Goal: Task Accomplishment & Management: Manage account settings

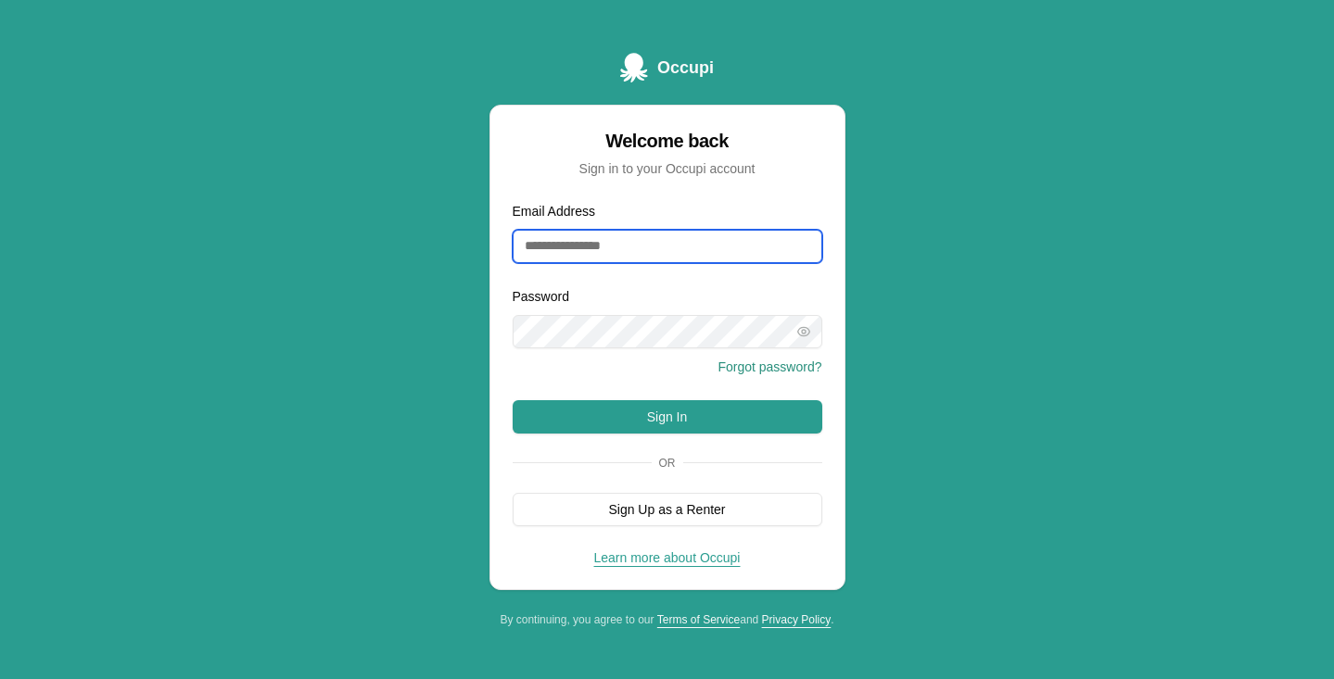
type input "**********"
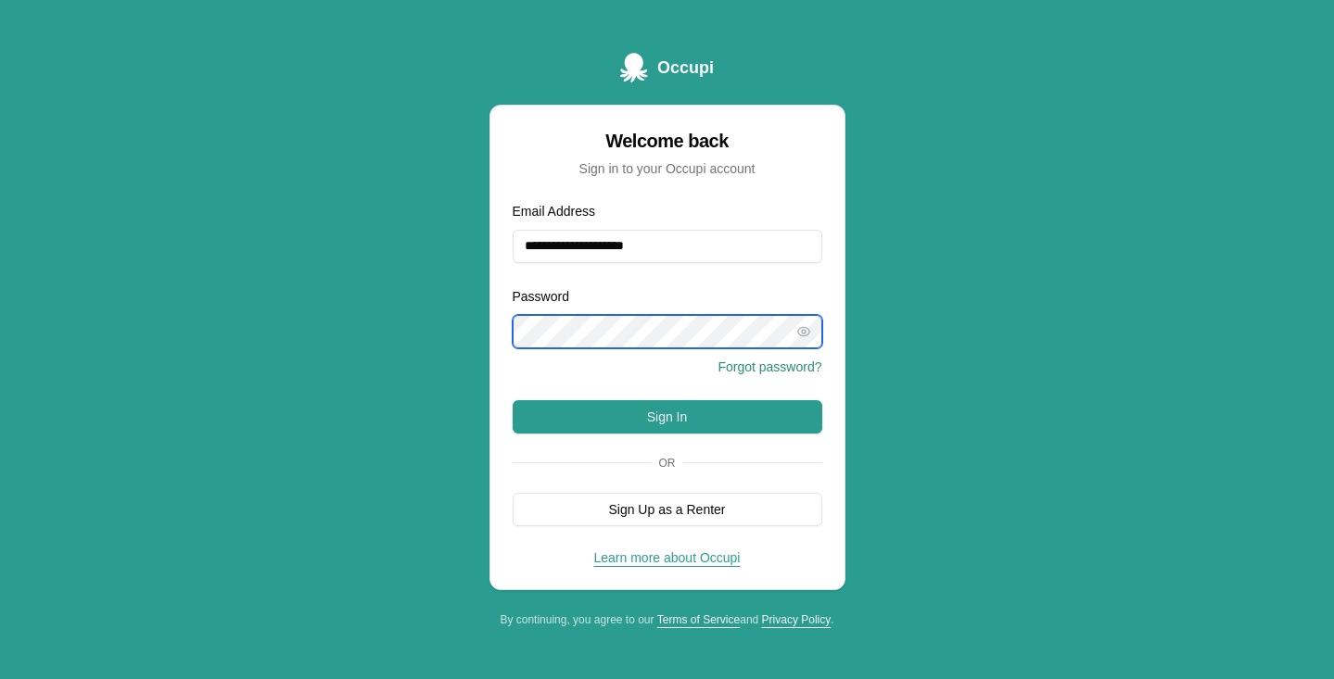
click at [666, 416] on button "Sign In" at bounding box center [668, 416] width 310 height 33
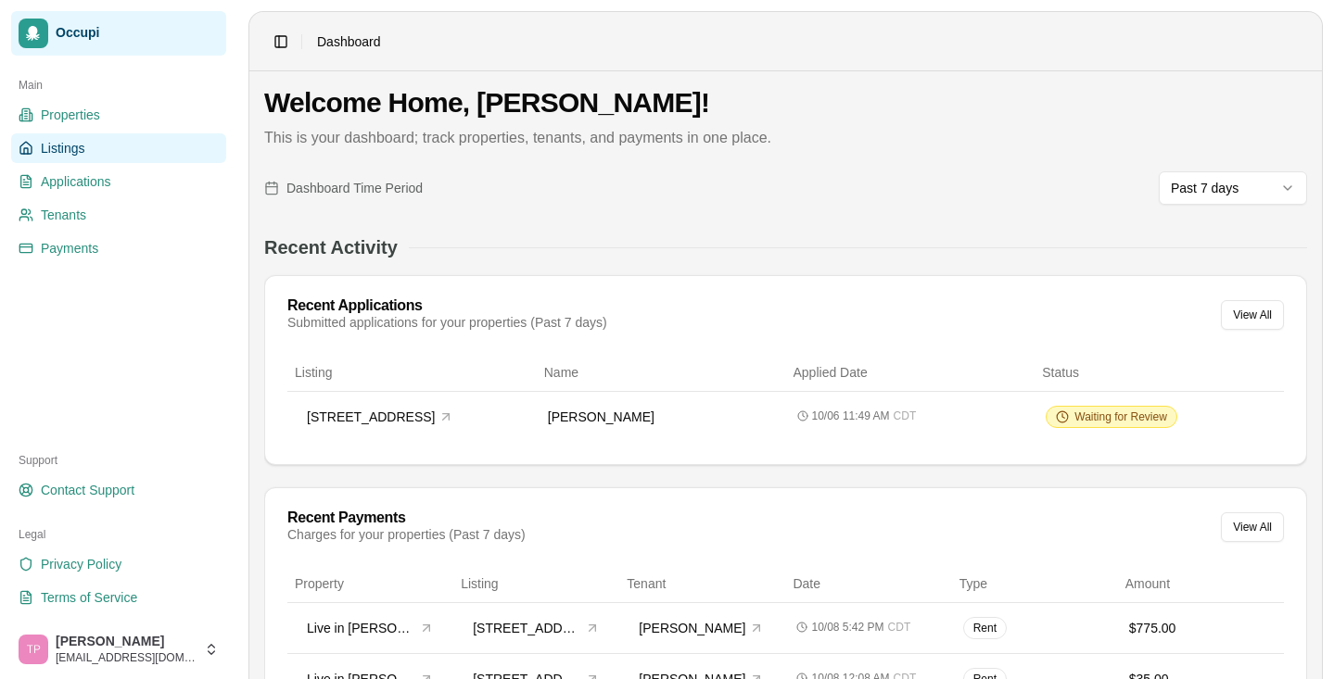
click at [131, 142] on link "Listings" at bounding box center [118, 148] width 215 height 30
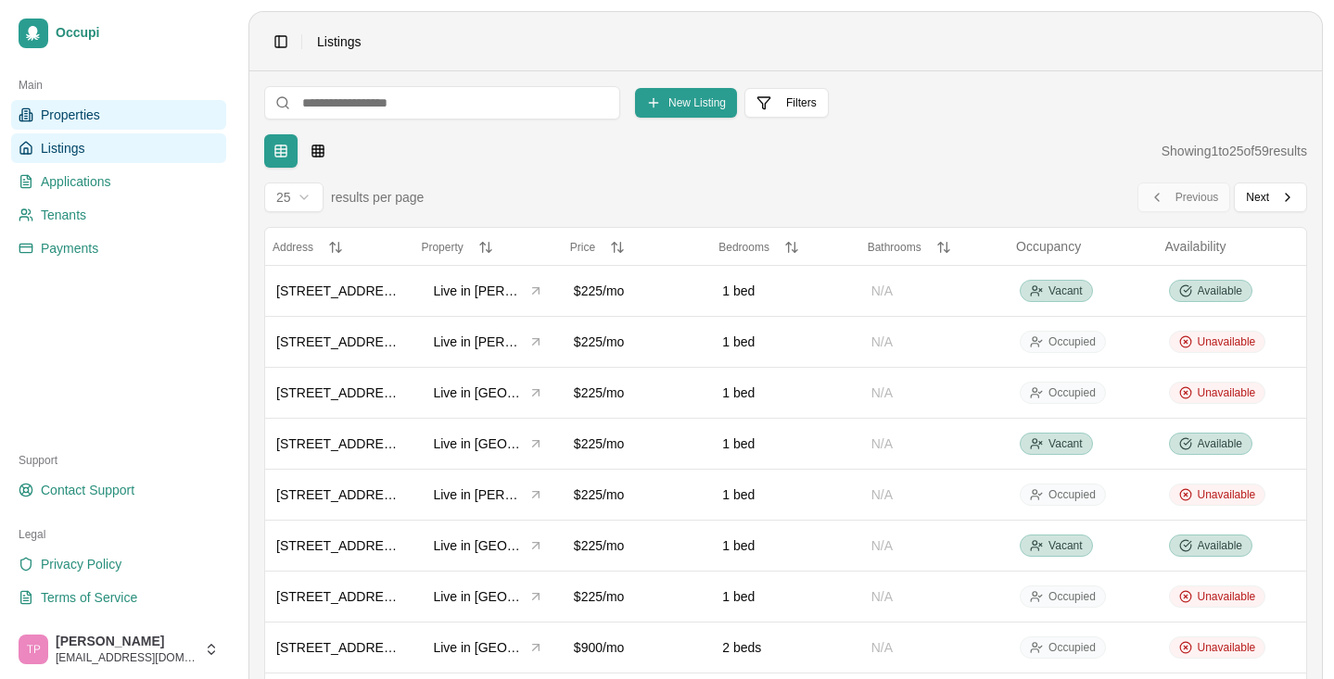
click at [119, 124] on link "Properties" at bounding box center [118, 115] width 215 height 30
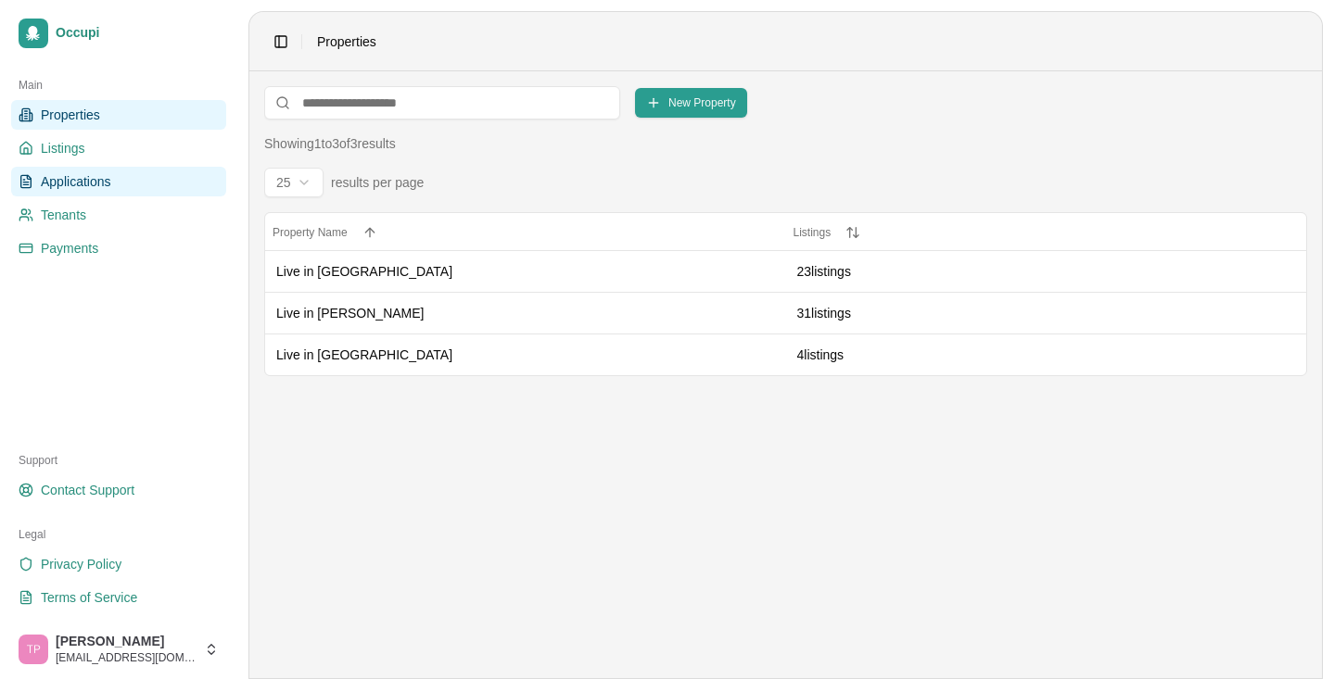
click at [98, 173] on span "Applications" at bounding box center [76, 181] width 70 height 19
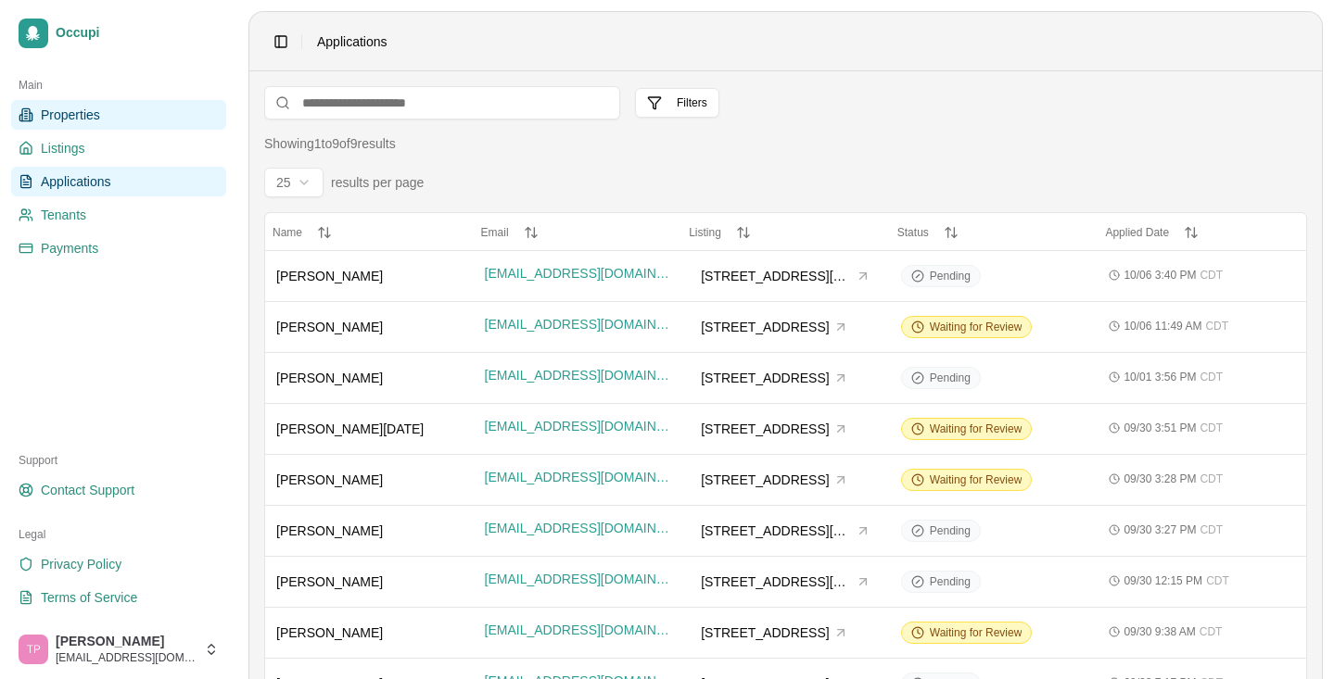
click at [92, 119] on span "Properties" at bounding box center [70, 115] width 59 height 19
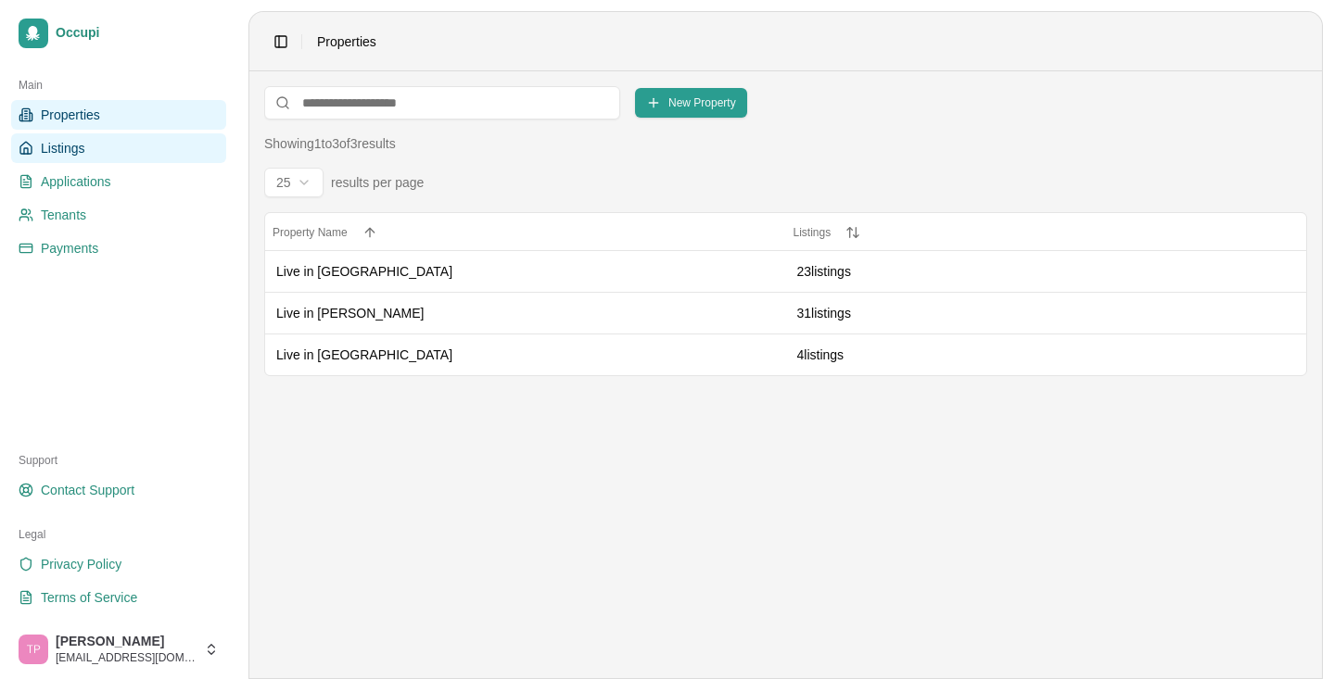
click at [85, 149] on link "Listings" at bounding box center [118, 148] width 215 height 30
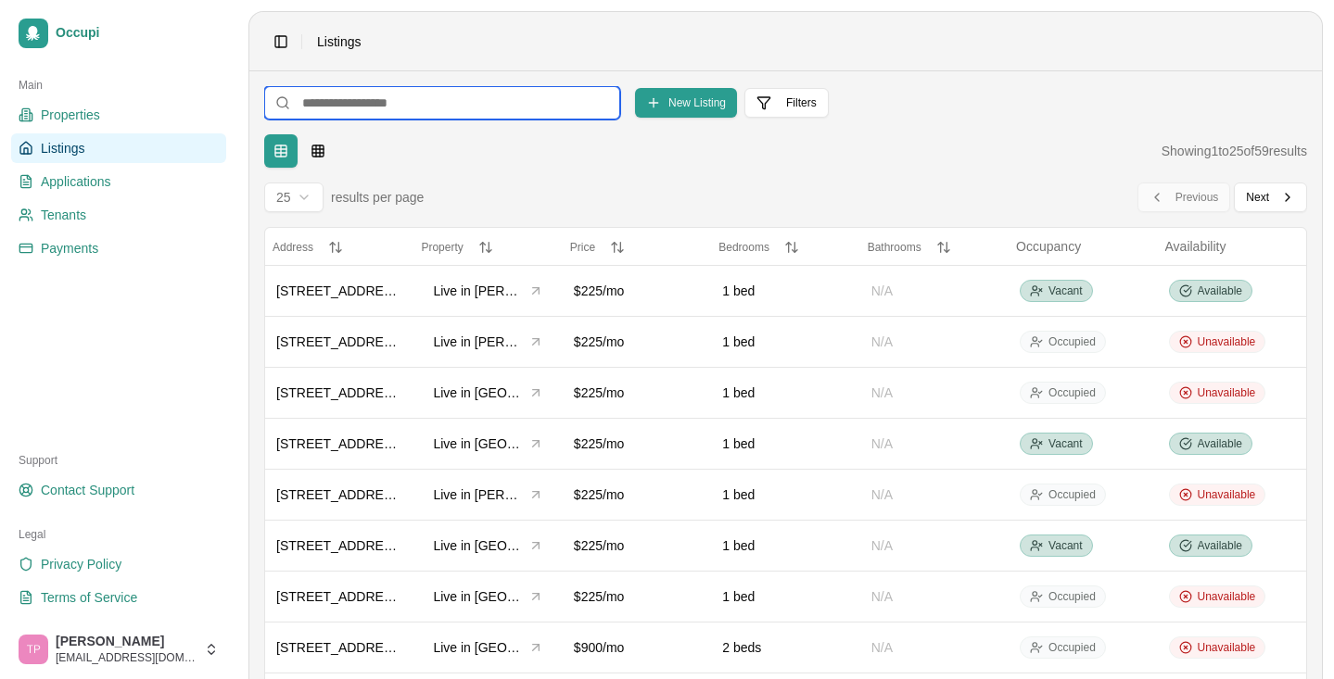
click at [375, 104] on input at bounding box center [442, 102] width 356 height 33
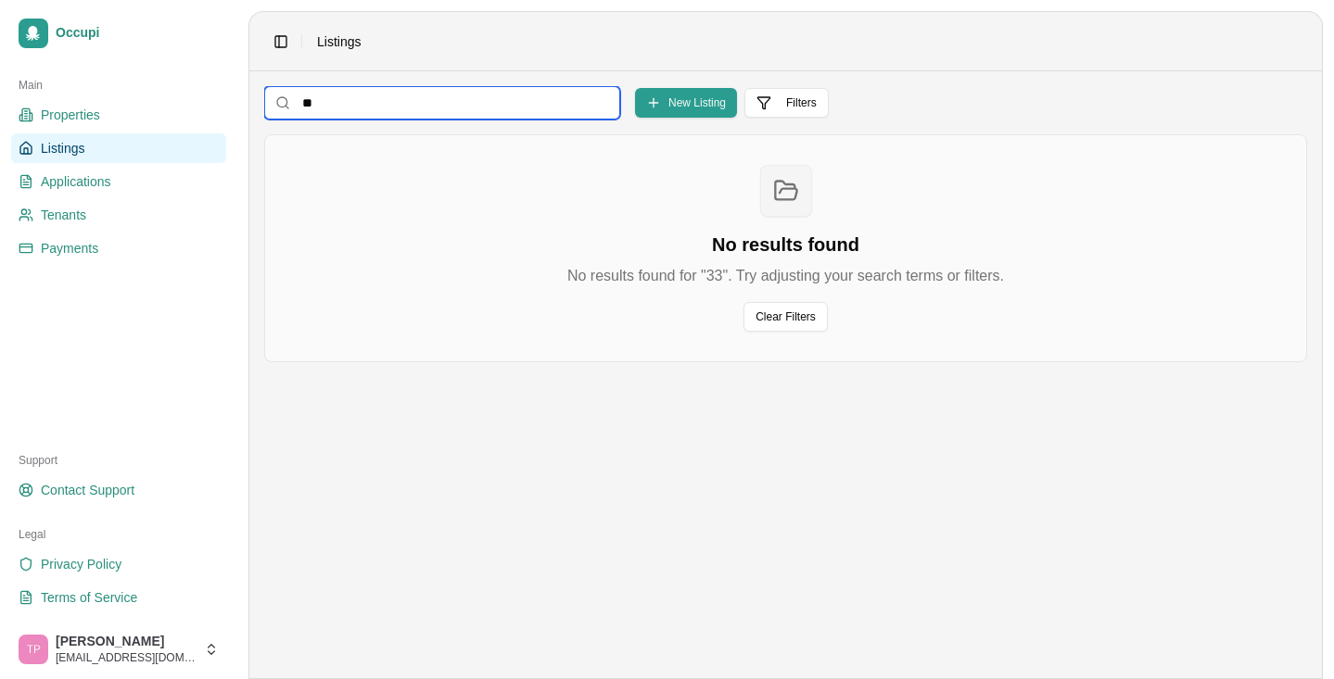
type input "*"
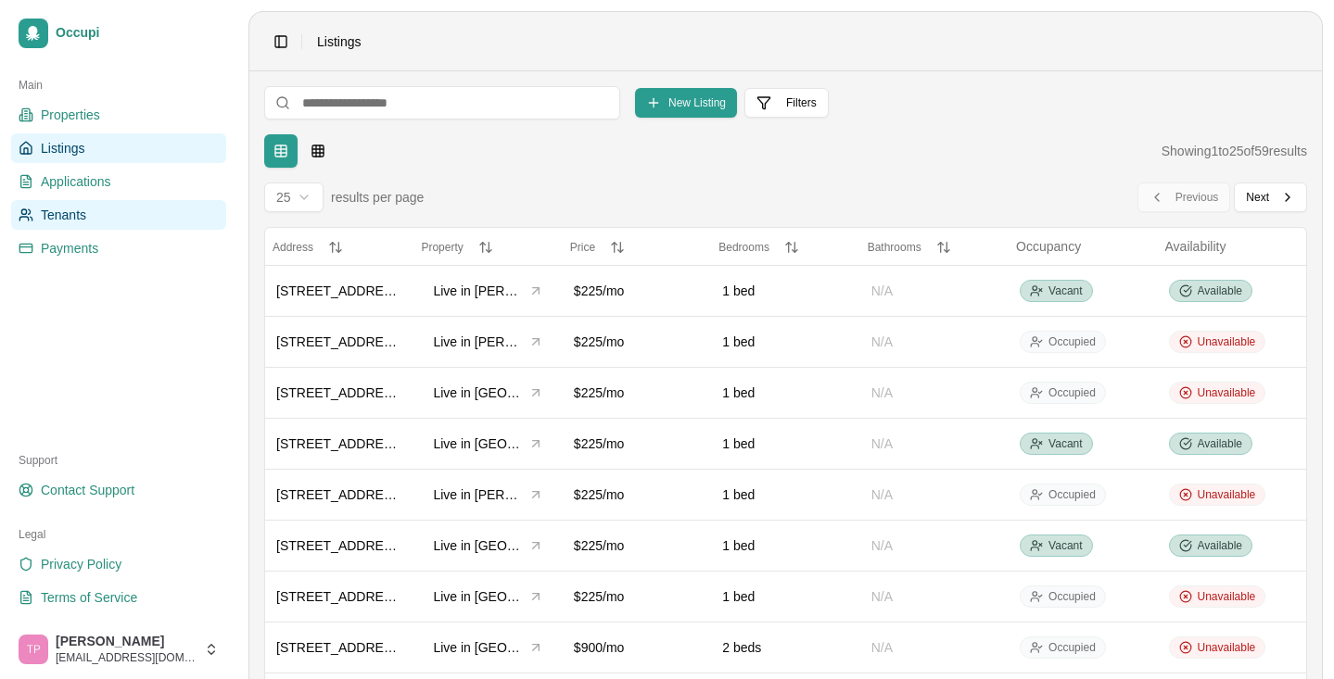
click at [117, 207] on link "Tenants" at bounding box center [118, 215] width 215 height 30
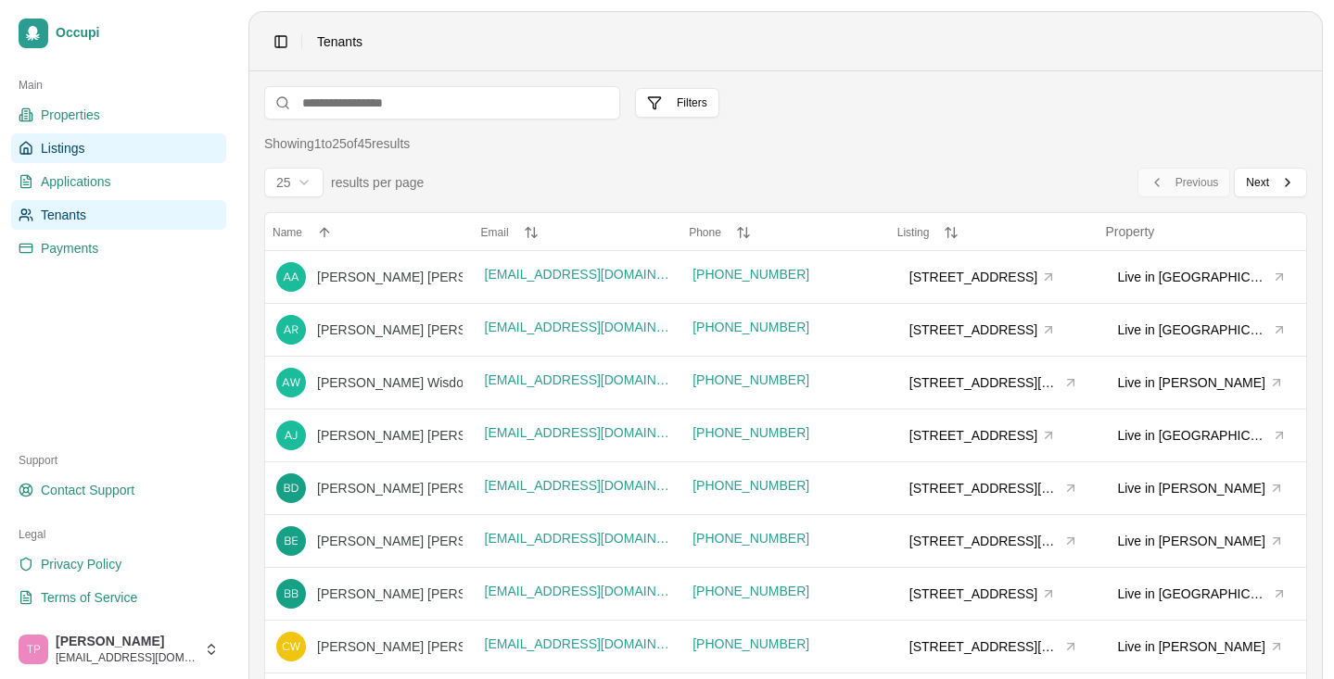
click at [102, 159] on link "Listings" at bounding box center [118, 148] width 215 height 30
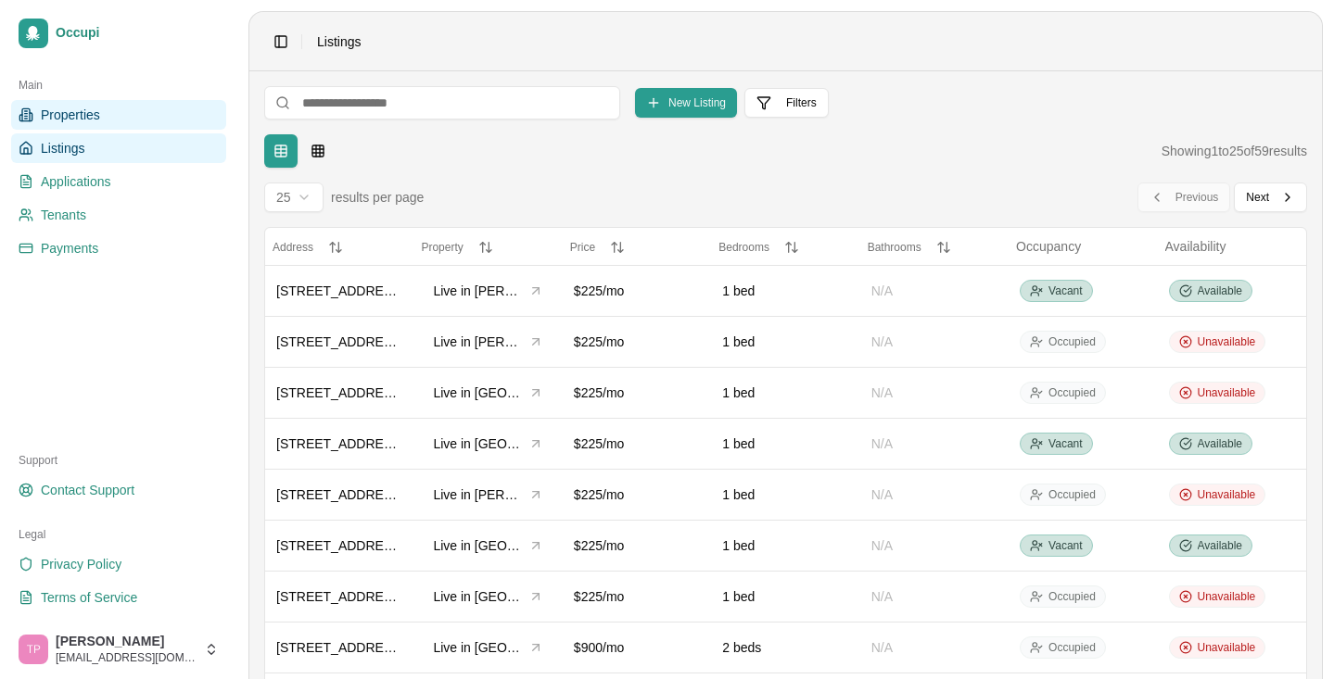
click at [95, 115] on span "Properties" at bounding box center [70, 115] width 59 height 19
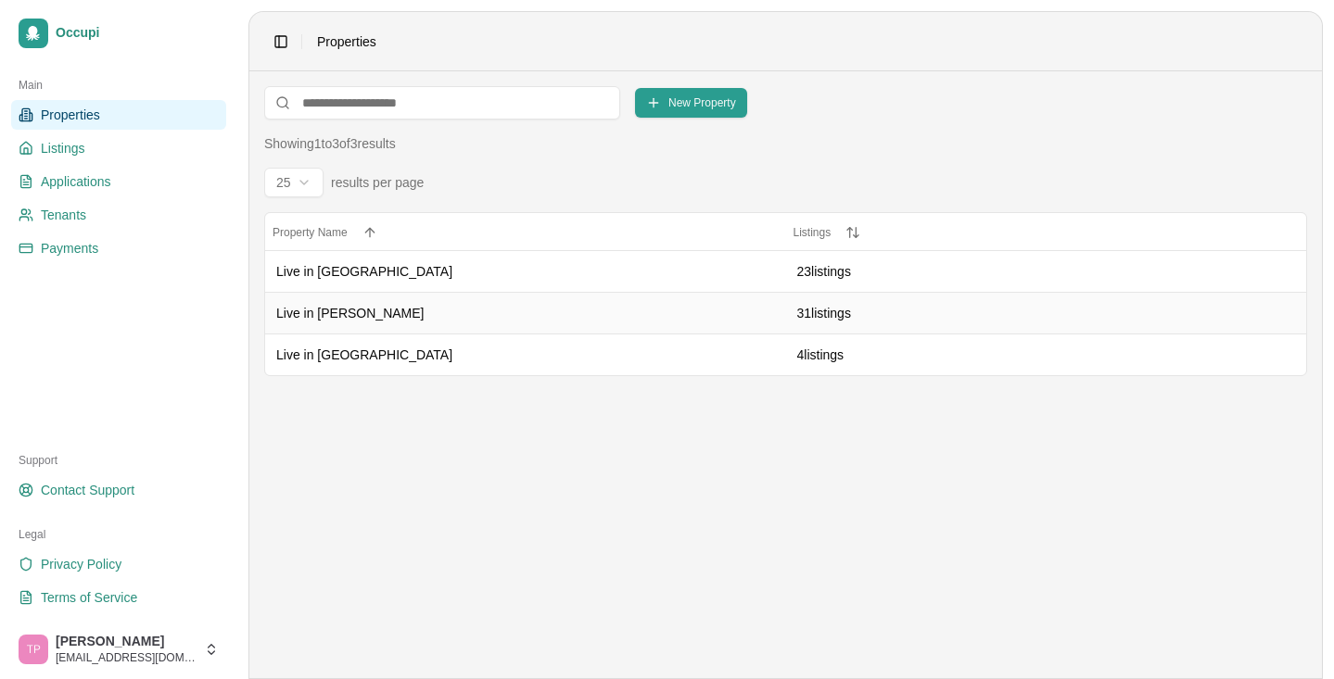
click at [323, 304] on div "Live in Curry" at bounding box center [525, 313] width 499 height 19
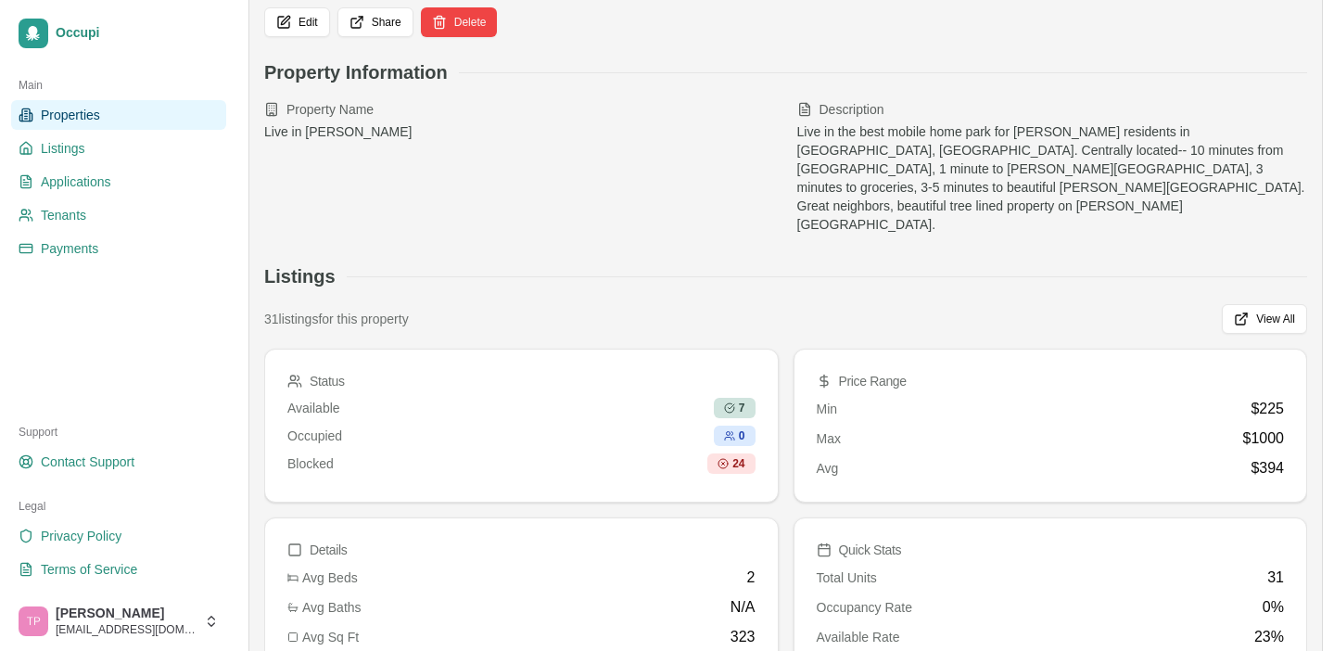
scroll to position [78, 0]
click at [93, 146] on link "Listings" at bounding box center [118, 148] width 215 height 30
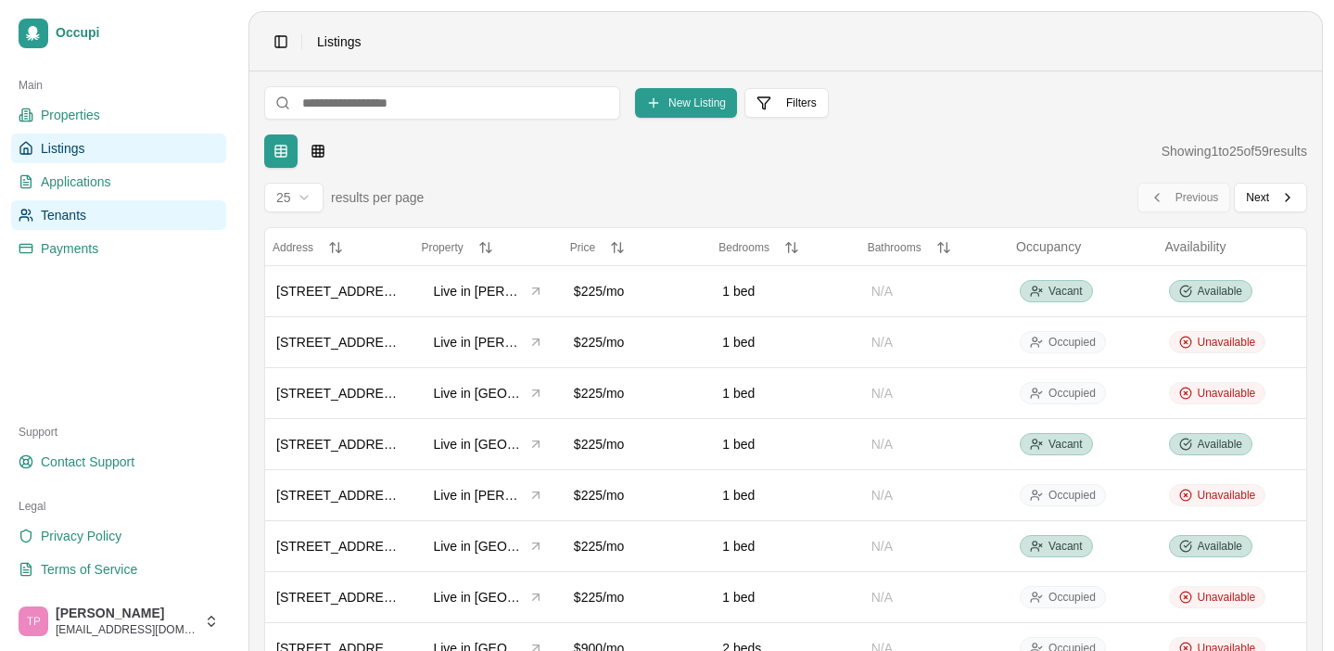
click at [63, 223] on span "Tenants" at bounding box center [63, 215] width 45 height 19
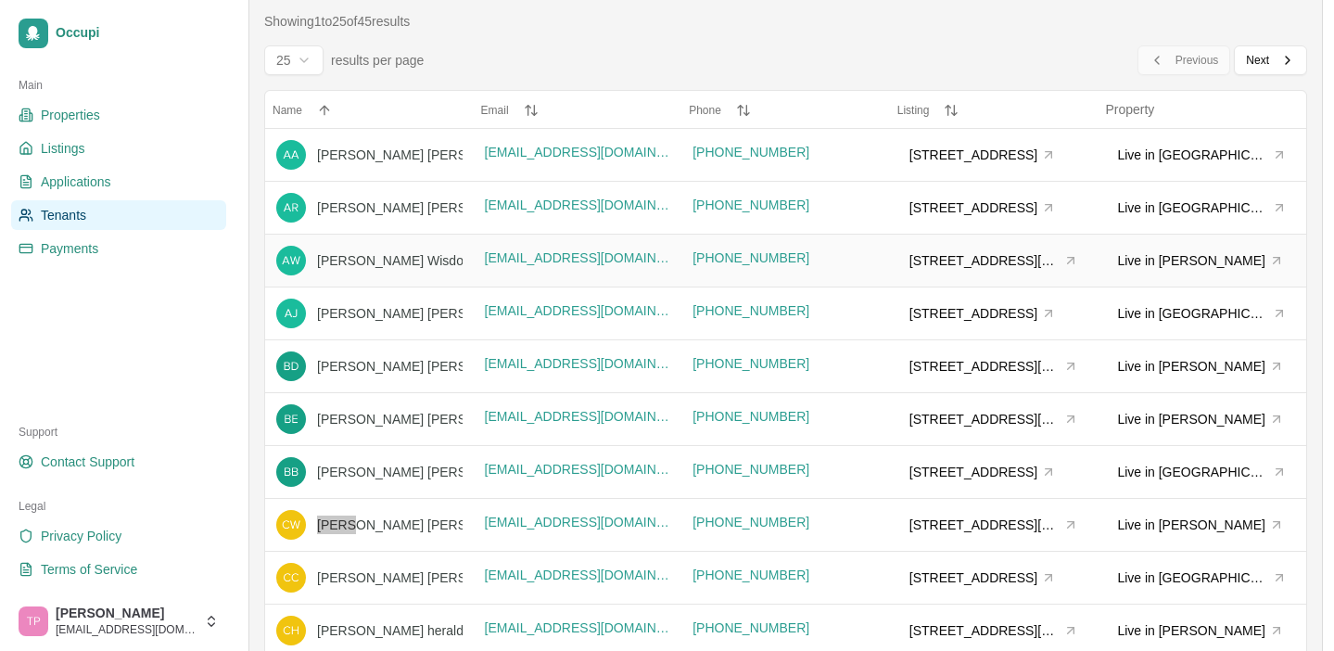
scroll to position [121, 0]
click at [927, 518] on span "33, 185 Smith Lake Dam Road" at bounding box center [984, 525] width 151 height 19
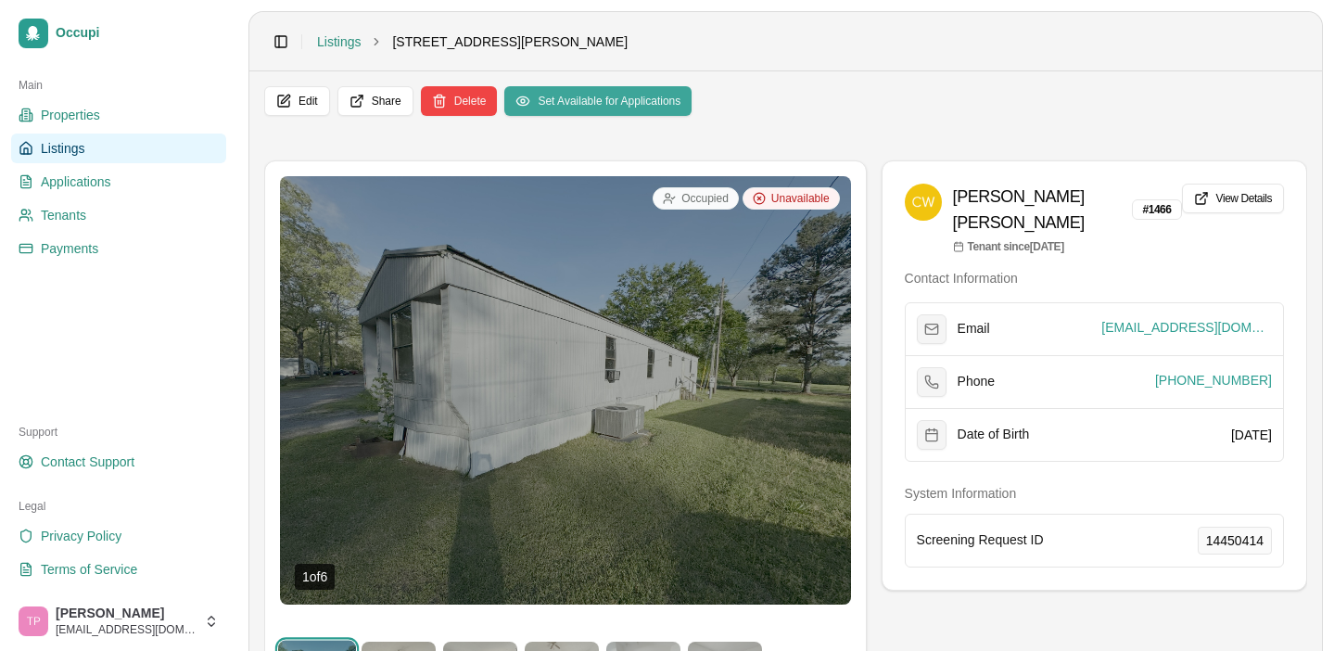
click at [664, 106] on button "Set Available for Applications" at bounding box center [597, 101] width 187 height 30
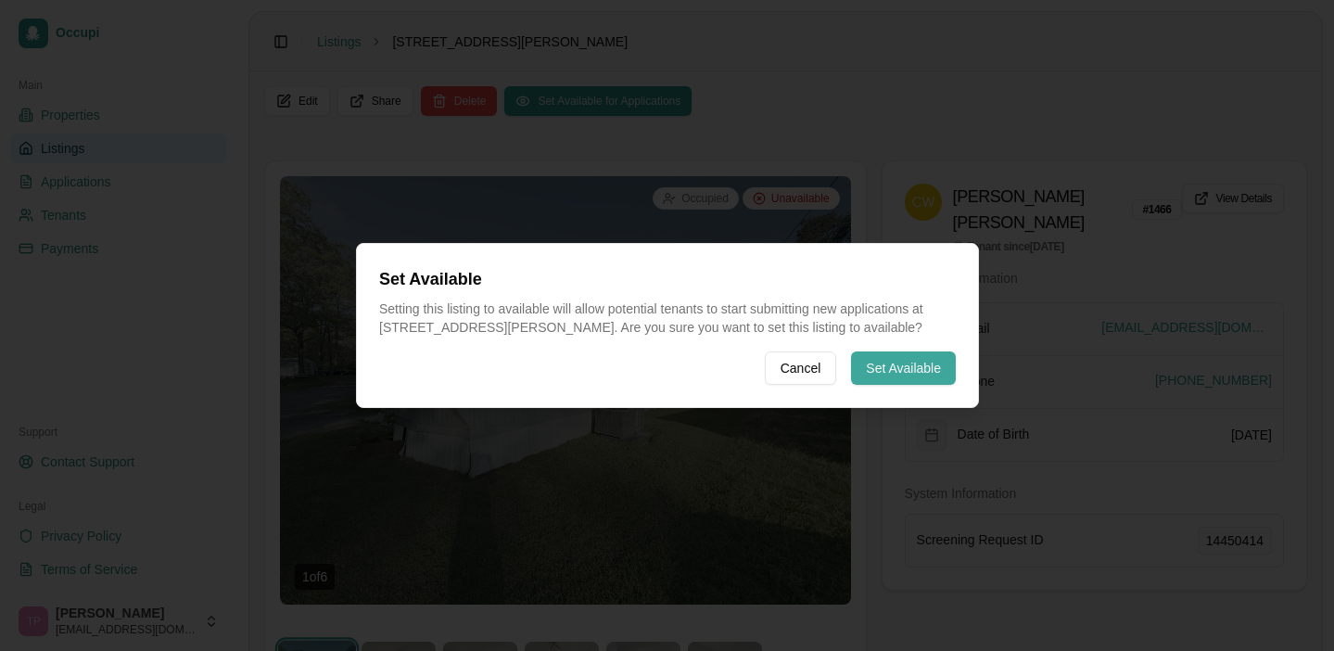
click at [878, 372] on button "Set Available" at bounding box center [903, 367] width 105 height 33
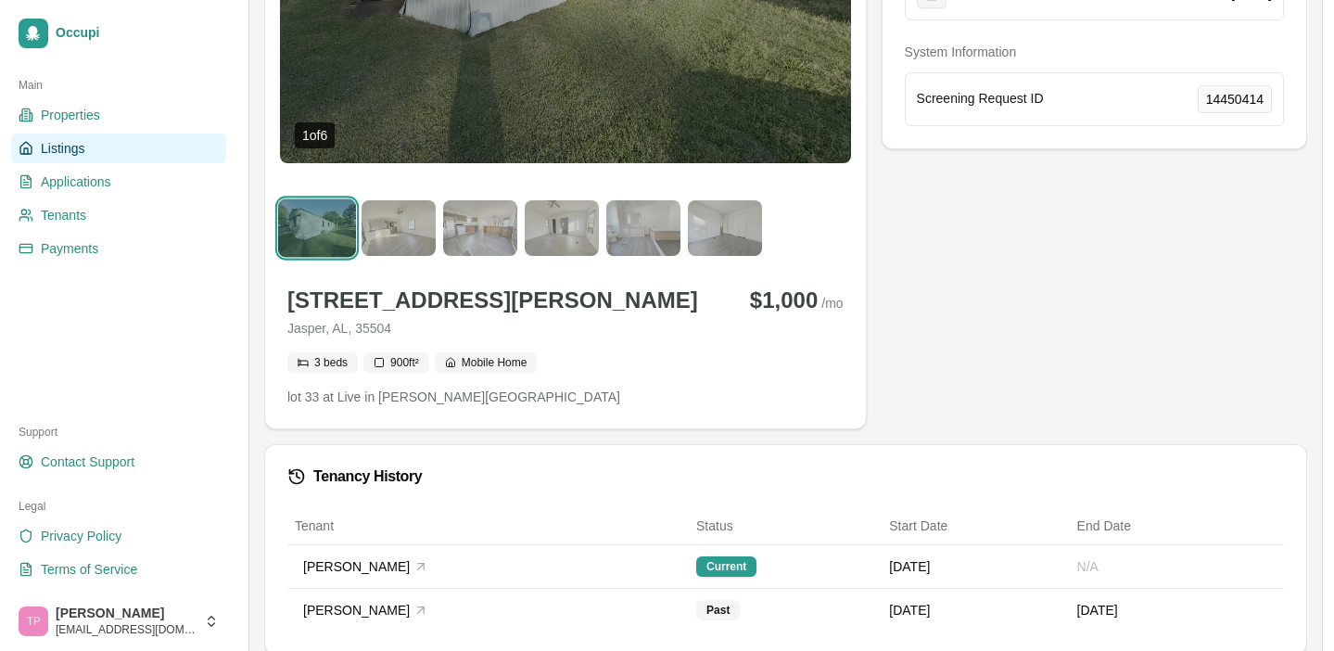
scroll to position [461, 0]
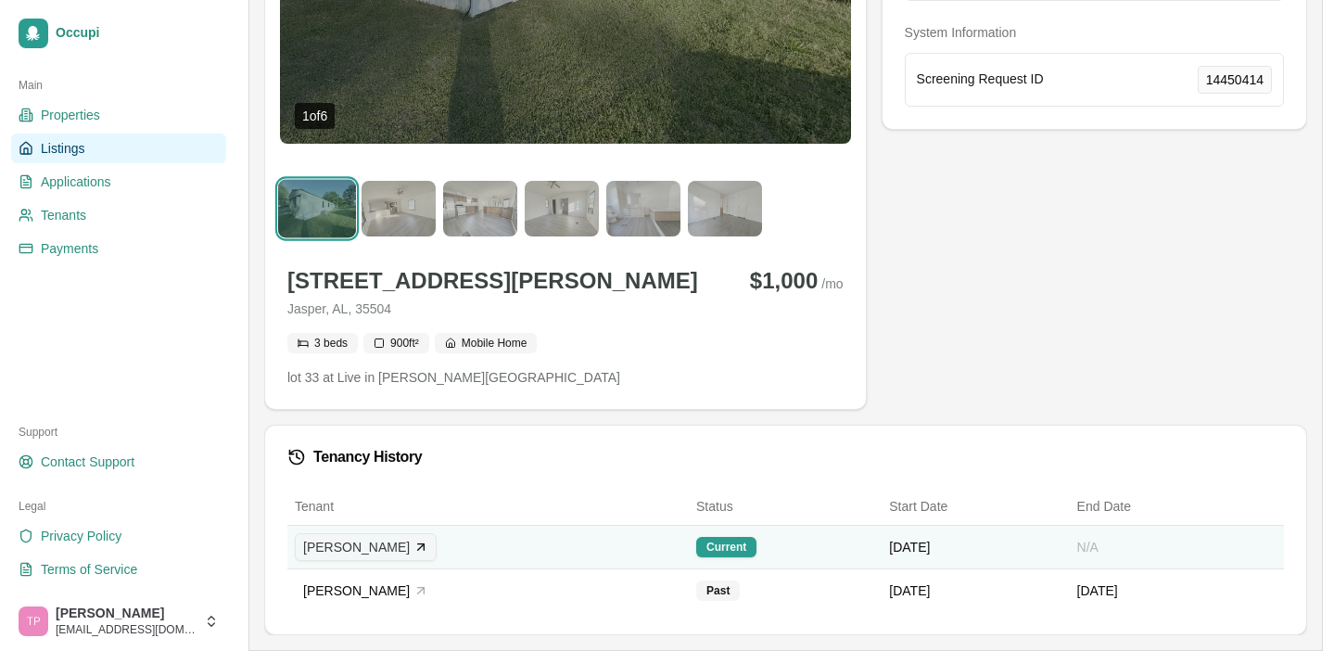
click at [413, 544] on icon at bounding box center [420, 546] width 15 height 15
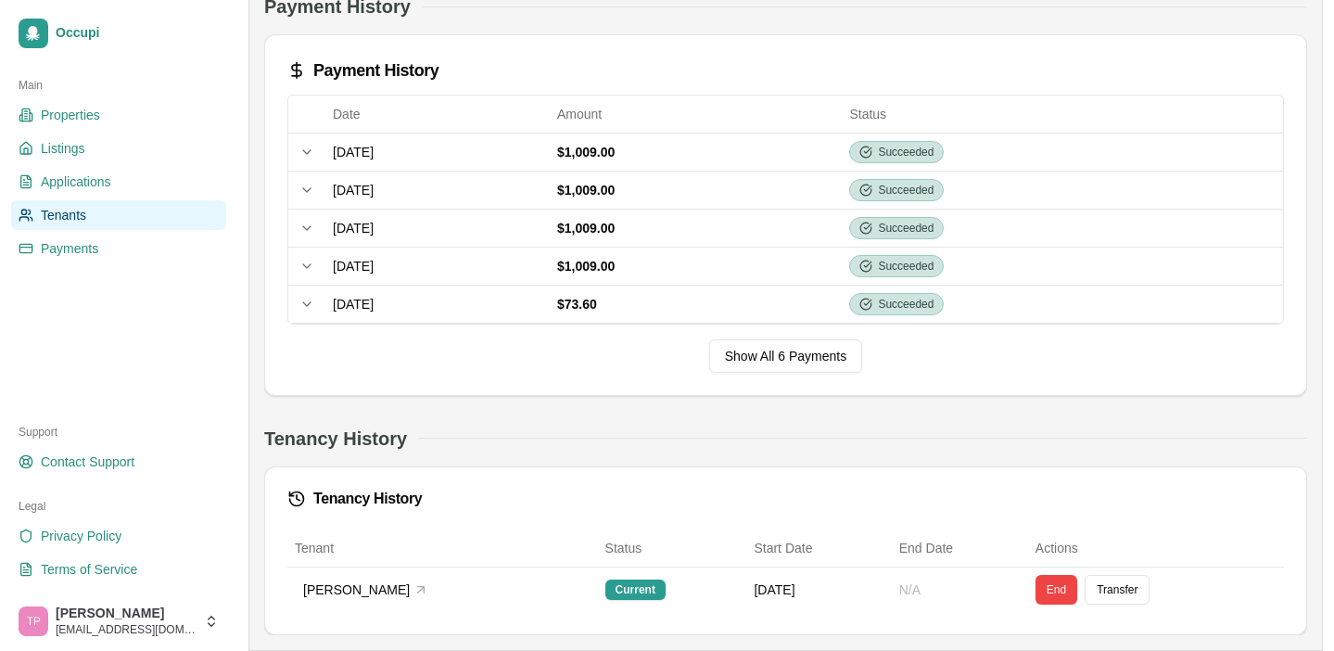
scroll to position [565, 0]
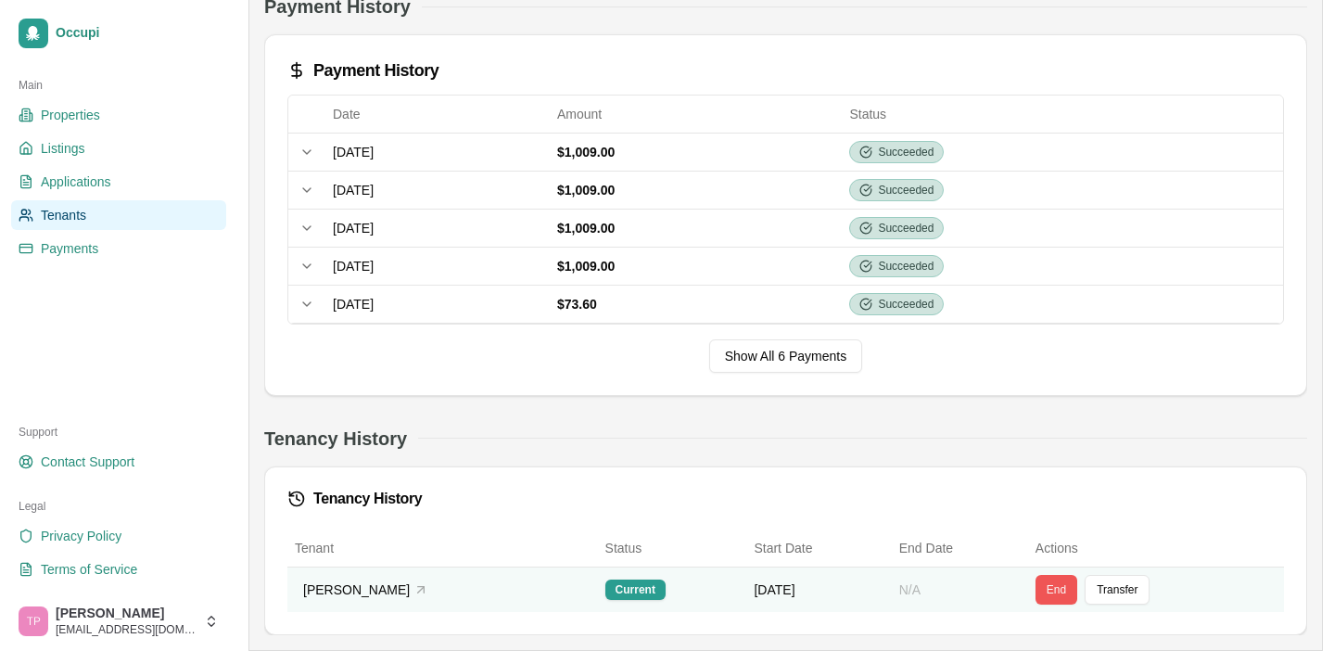
click at [1046, 591] on button "End" at bounding box center [1056, 590] width 42 height 30
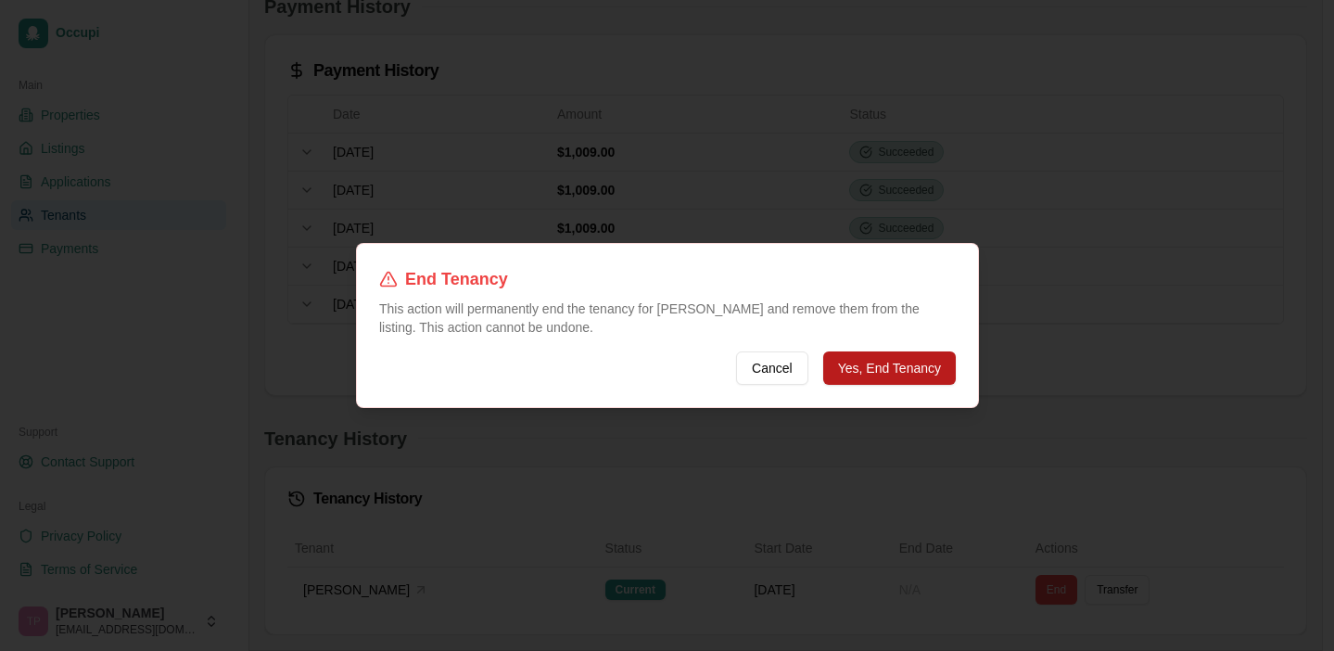
click at [919, 374] on button "Yes, End Tenancy" at bounding box center [888, 367] width 133 height 33
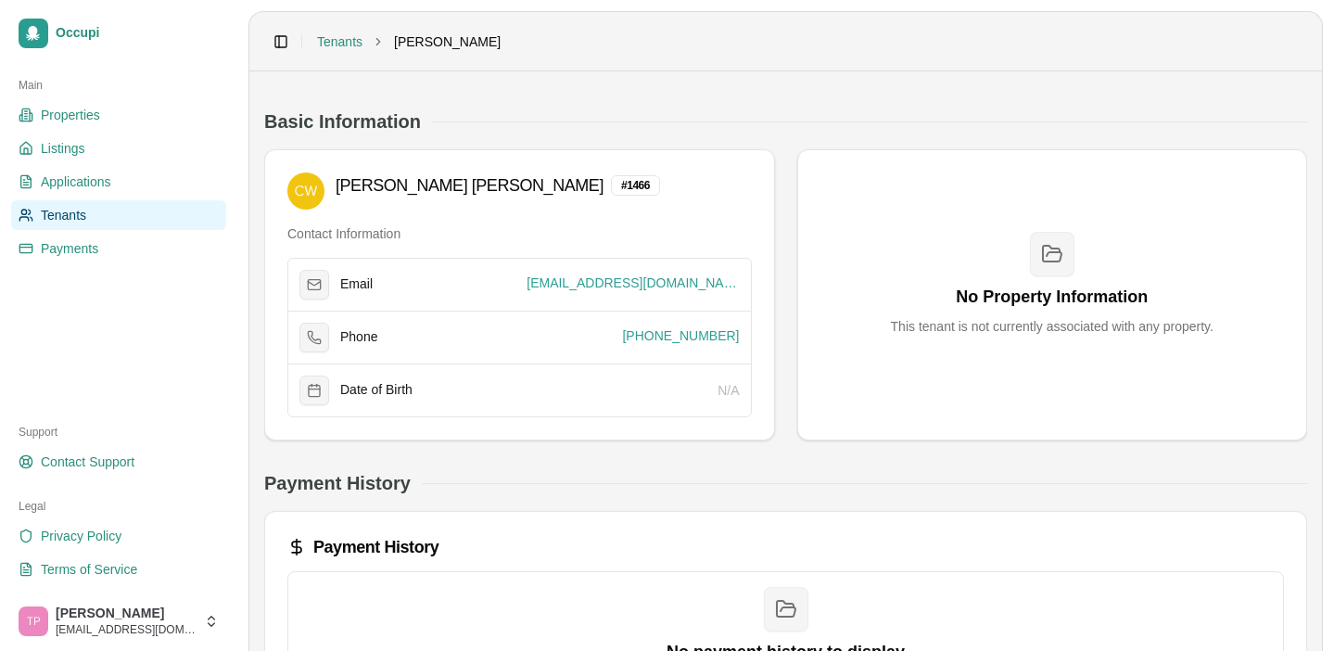
scroll to position [0, 0]
click at [337, 45] on link "Tenants" at bounding box center [339, 41] width 45 height 19
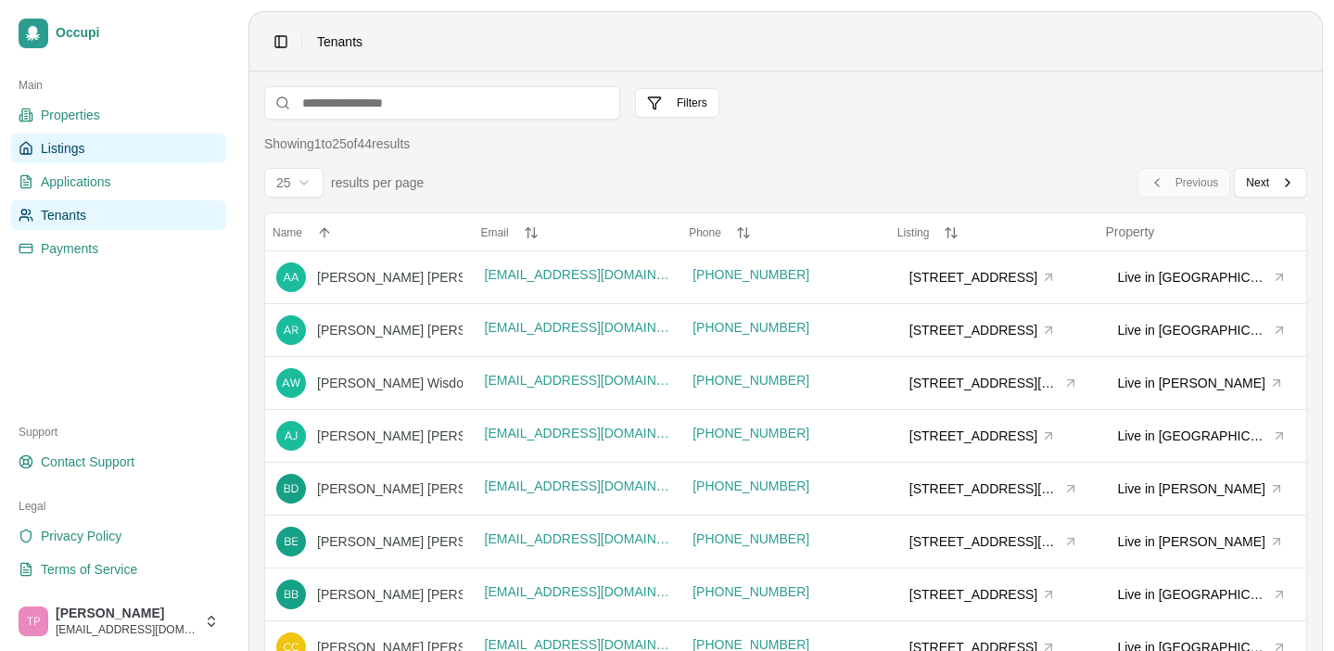
click at [71, 145] on span "Listings" at bounding box center [63, 148] width 44 height 19
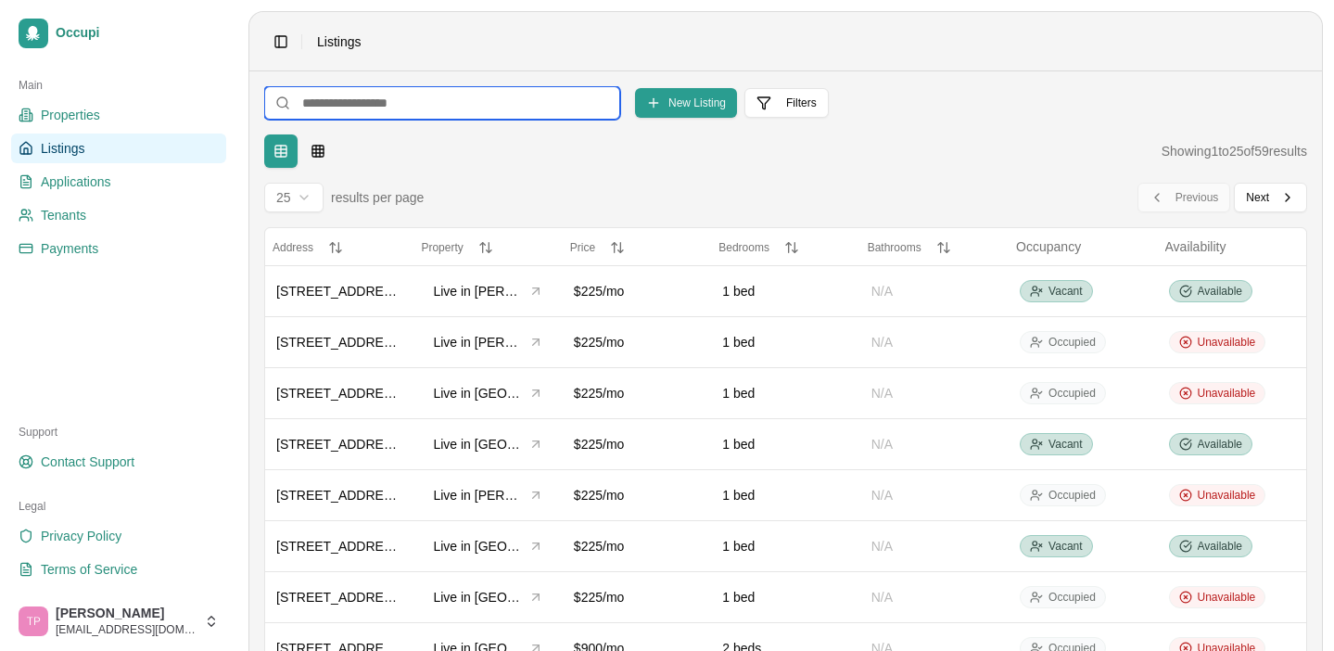
click at [417, 104] on input at bounding box center [442, 102] width 356 height 33
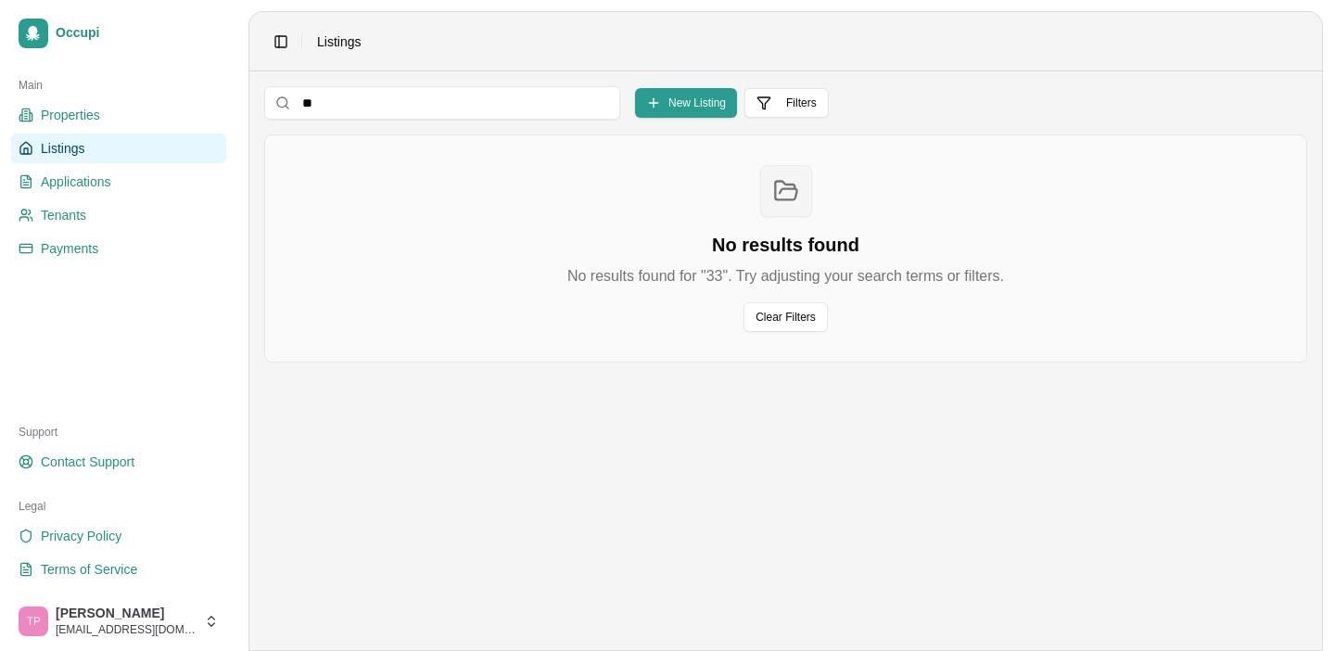
click at [118, 156] on link "Listings" at bounding box center [118, 148] width 215 height 30
click at [347, 44] on span "Listings" at bounding box center [339, 41] width 44 height 19
click at [330, 90] on input "**" at bounding box center [442, 102] width 356 height 33
type input "*"
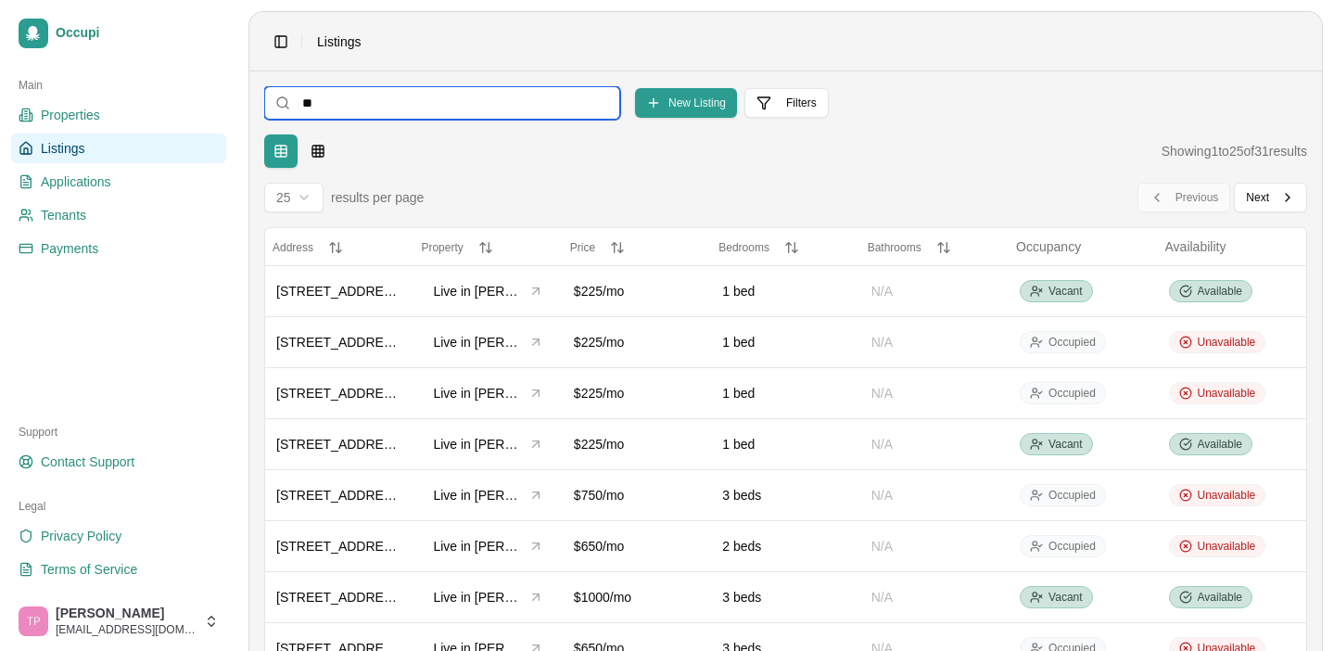
type input "*"
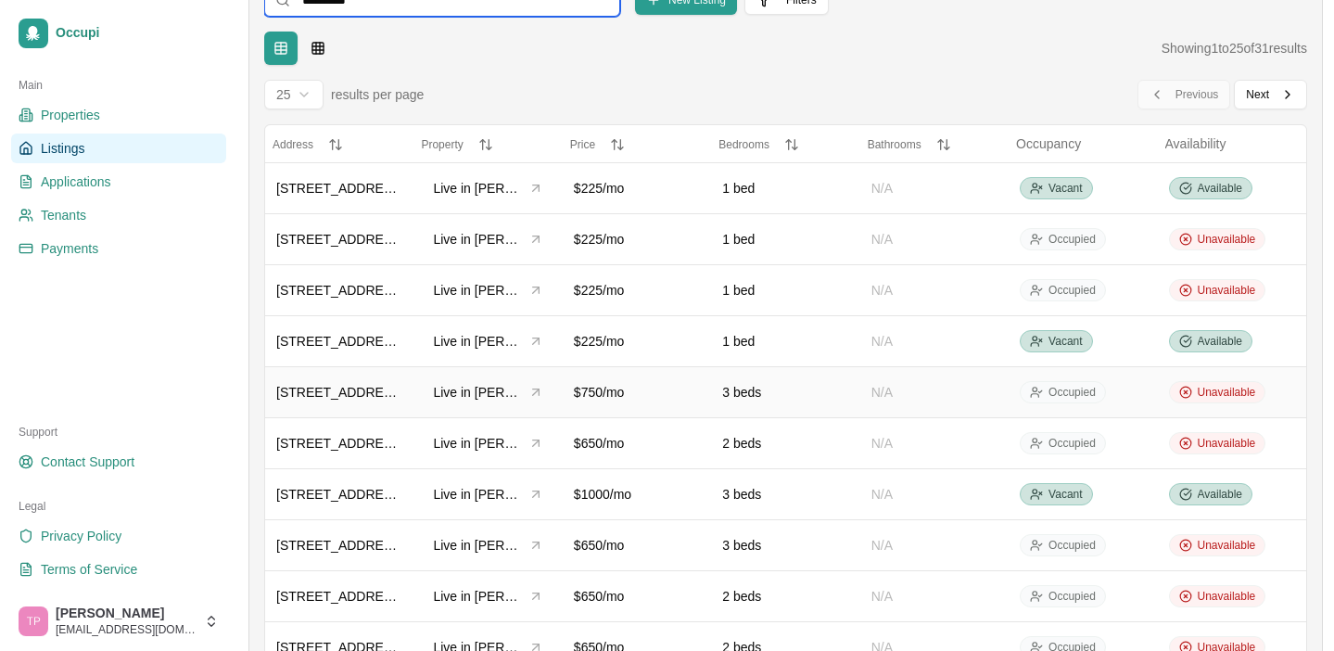
scroll to position [121, 0]
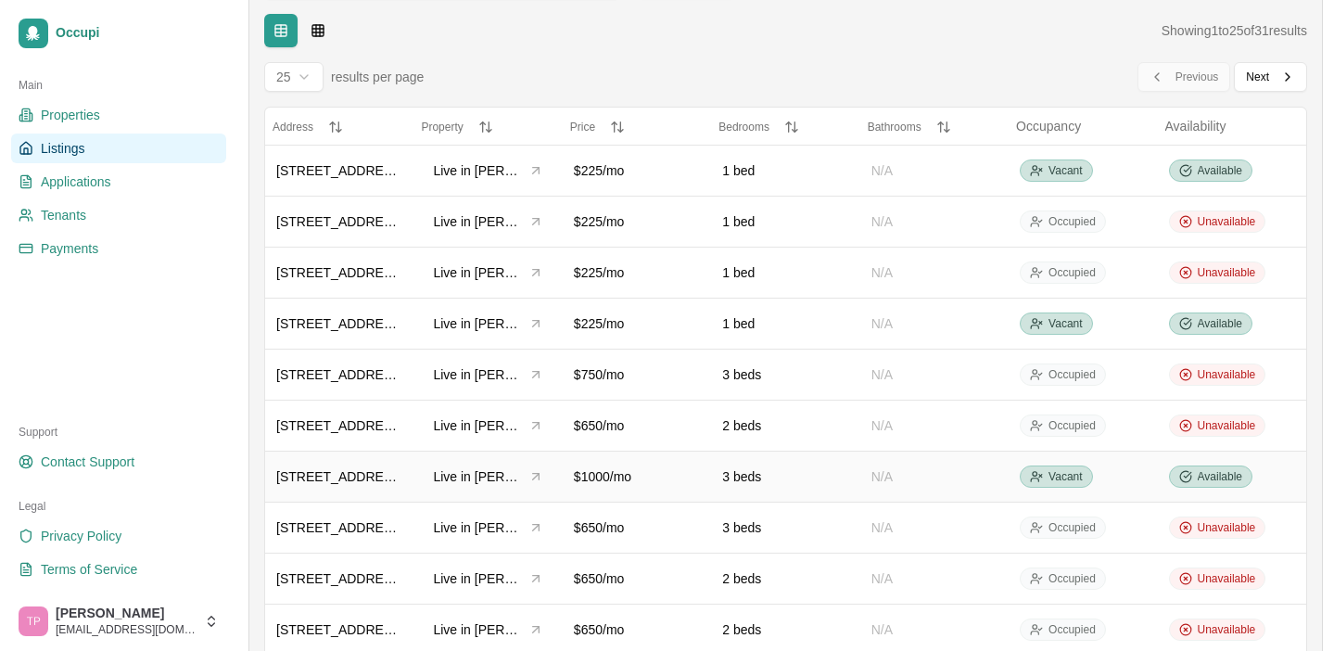
type input "*********"
click at [360, 477] on div "33, 185 Smith Lake Dam Road" at bounding box center [339, 476] width 126 height 19
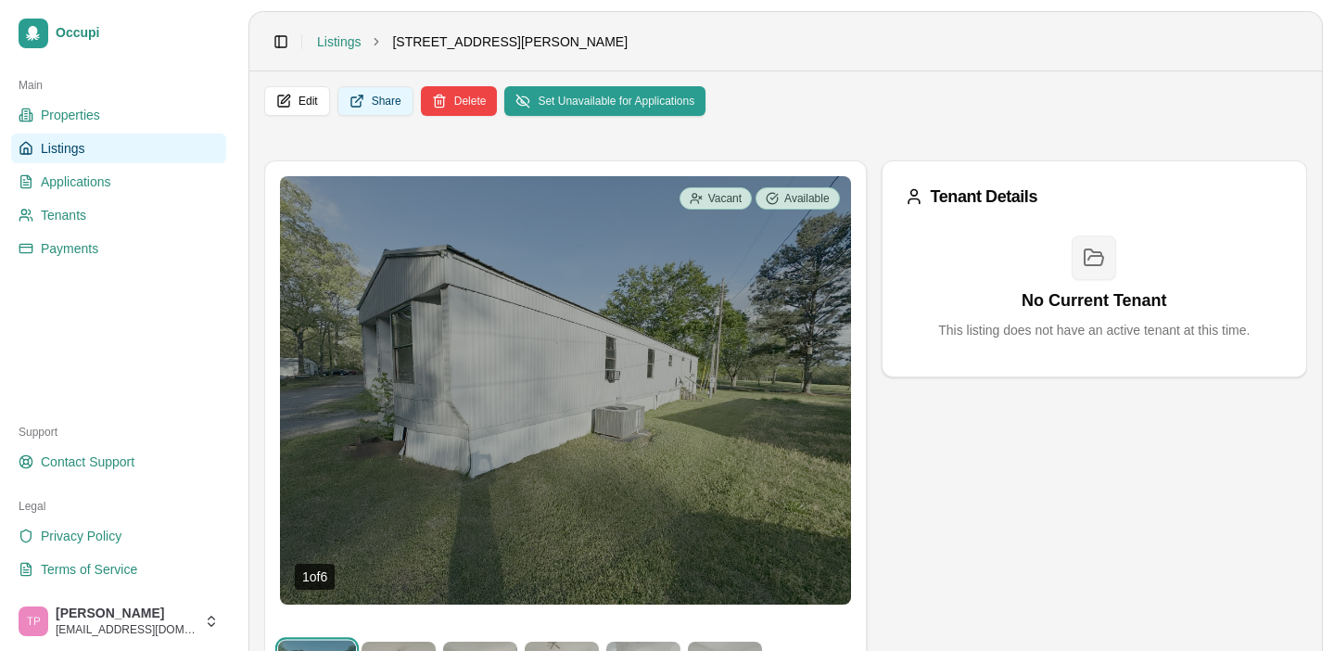
click at [362, 101] on button "Share" at bounding box center [375, 101] width 76 height 30
click at [360, 104] on button "Share" at bounding box center [375, 101] width 76 height 30
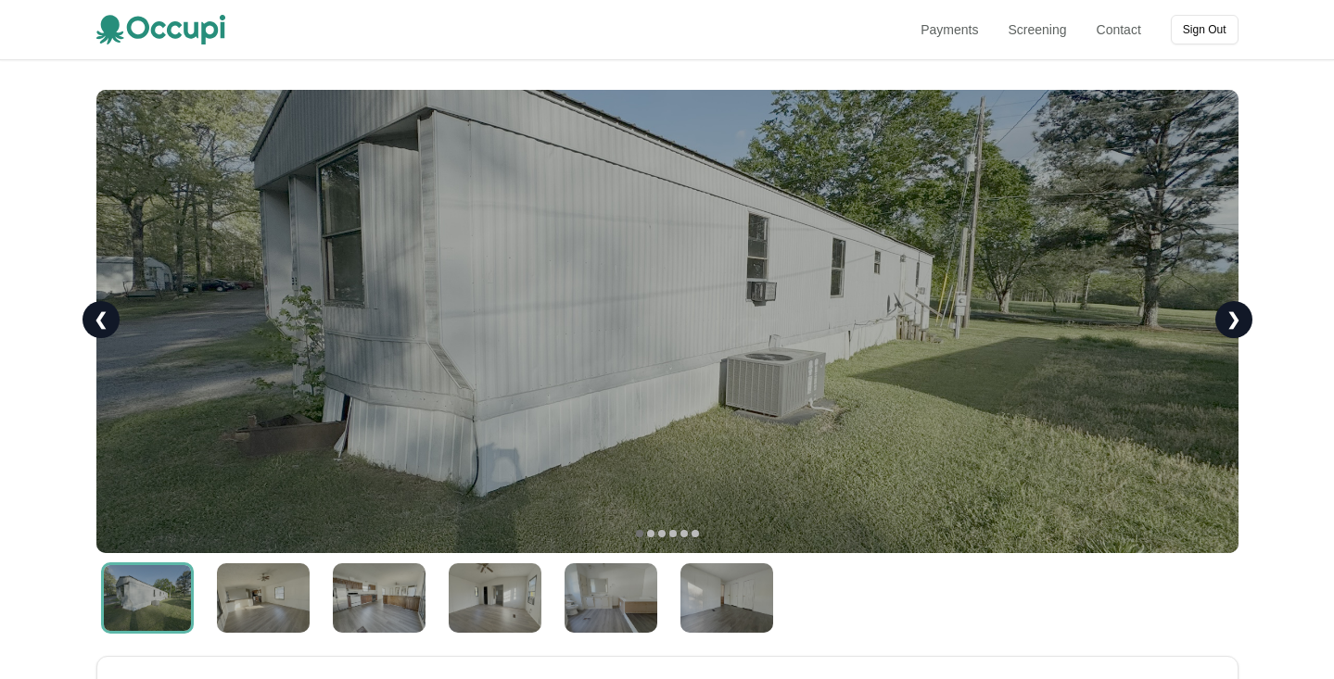
click at [279, 583] on img at bounding box center [263, 599] width 93 height 70
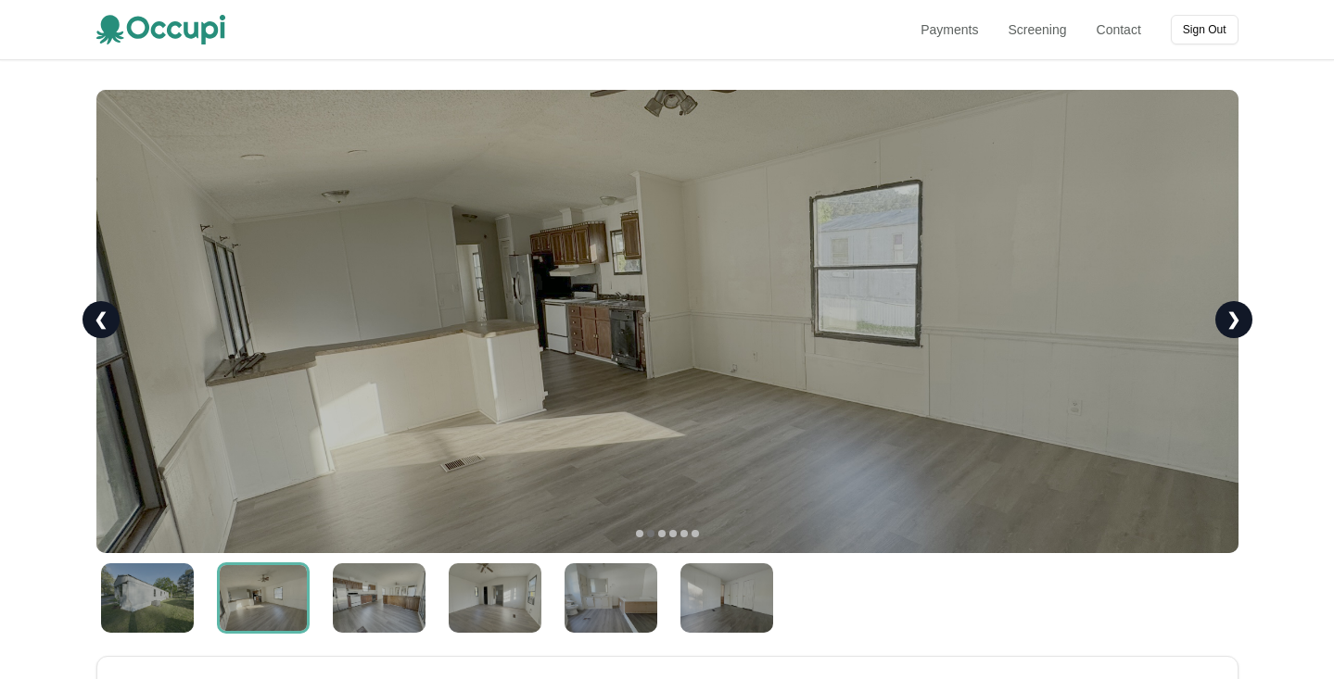
click at [361, 584] on img at bounding box center [379, 599] width 93 height 70
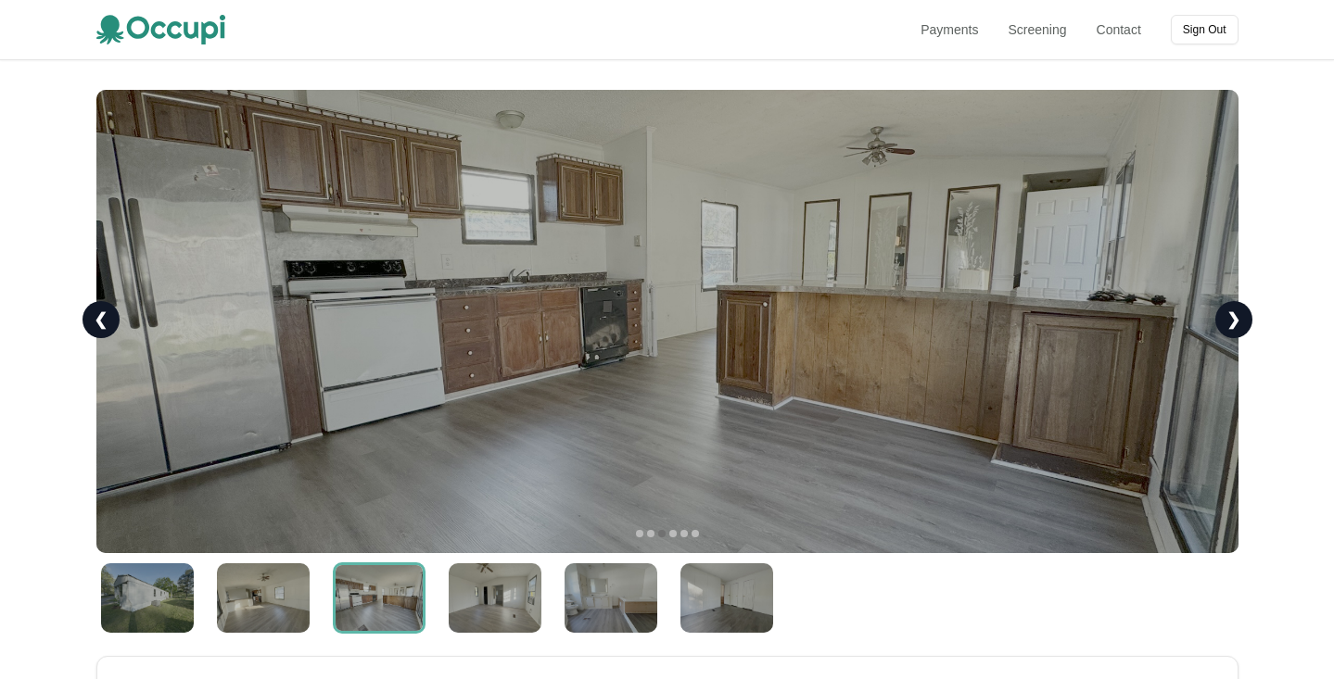
click at [460, 608] on img at bounding box center [495, 599] width 93 height 70
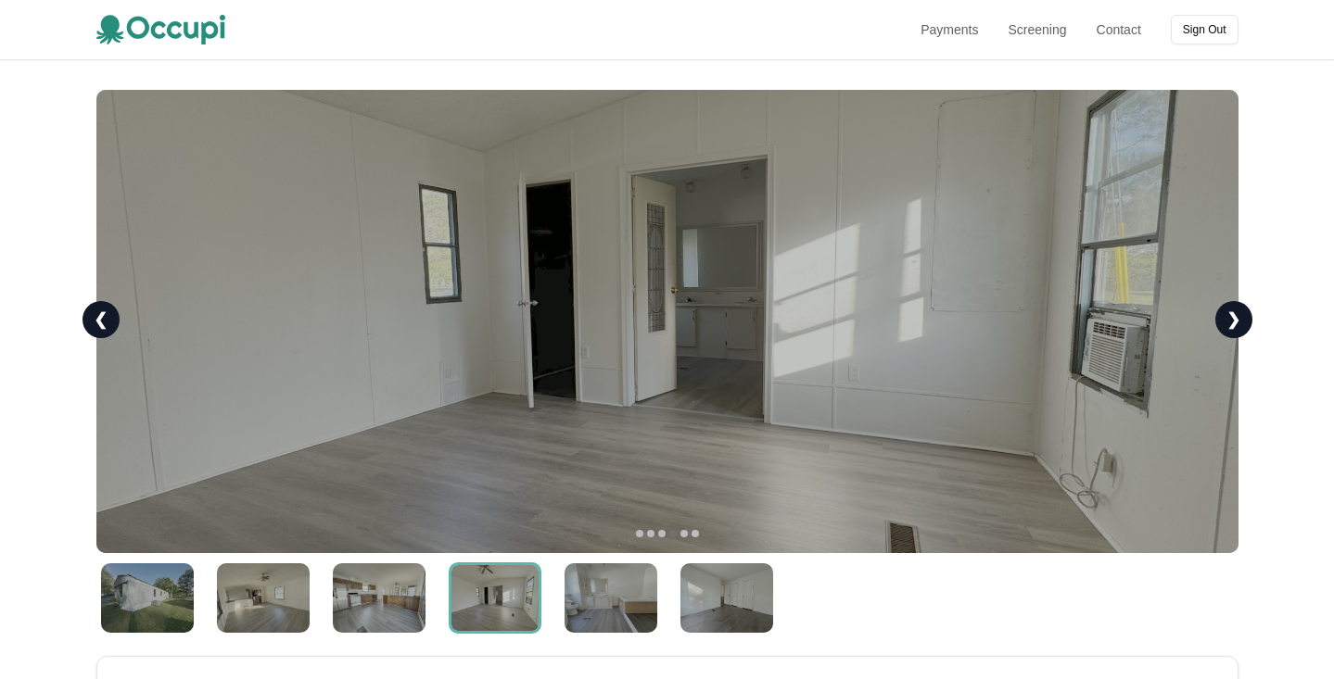
click at [550, 600] on div at bounding box center [667, 598] width 1142 height 71
click at [622, 603] on img at bounding box center [611, 599] width 93 height 70
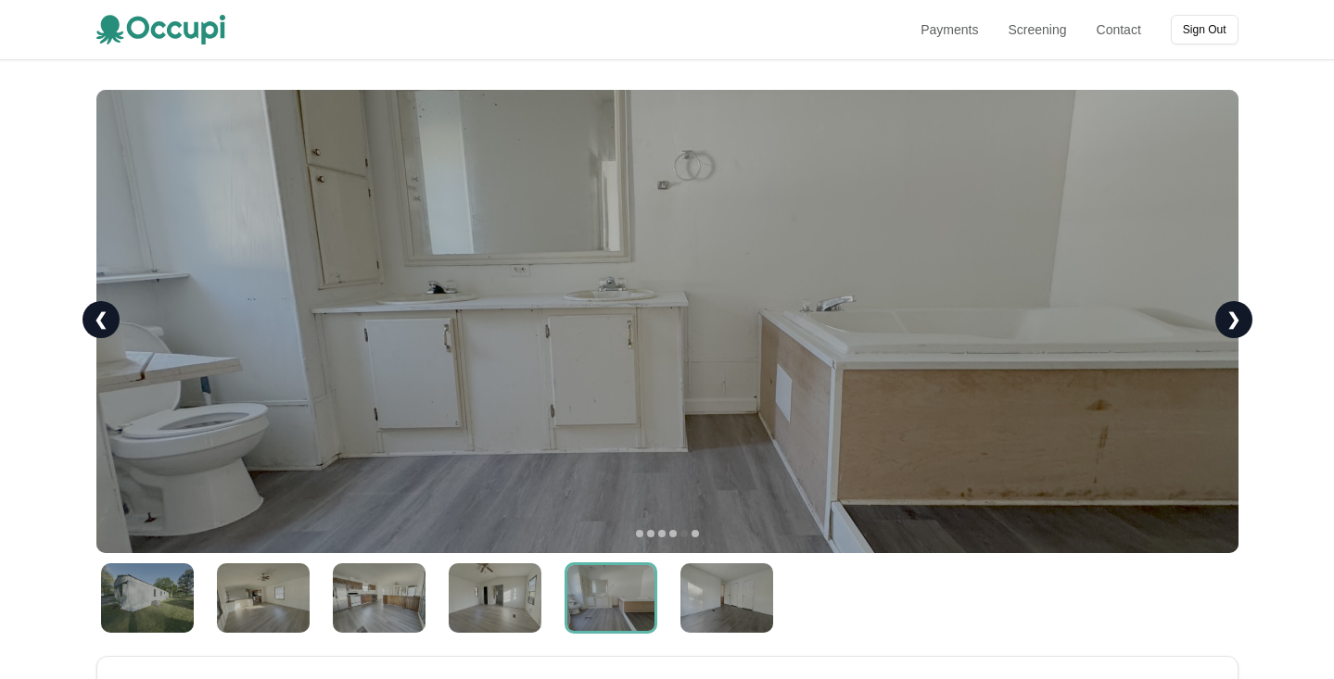
click at [707, 605] on img at bounding box center [726, 599] width 93 height 70
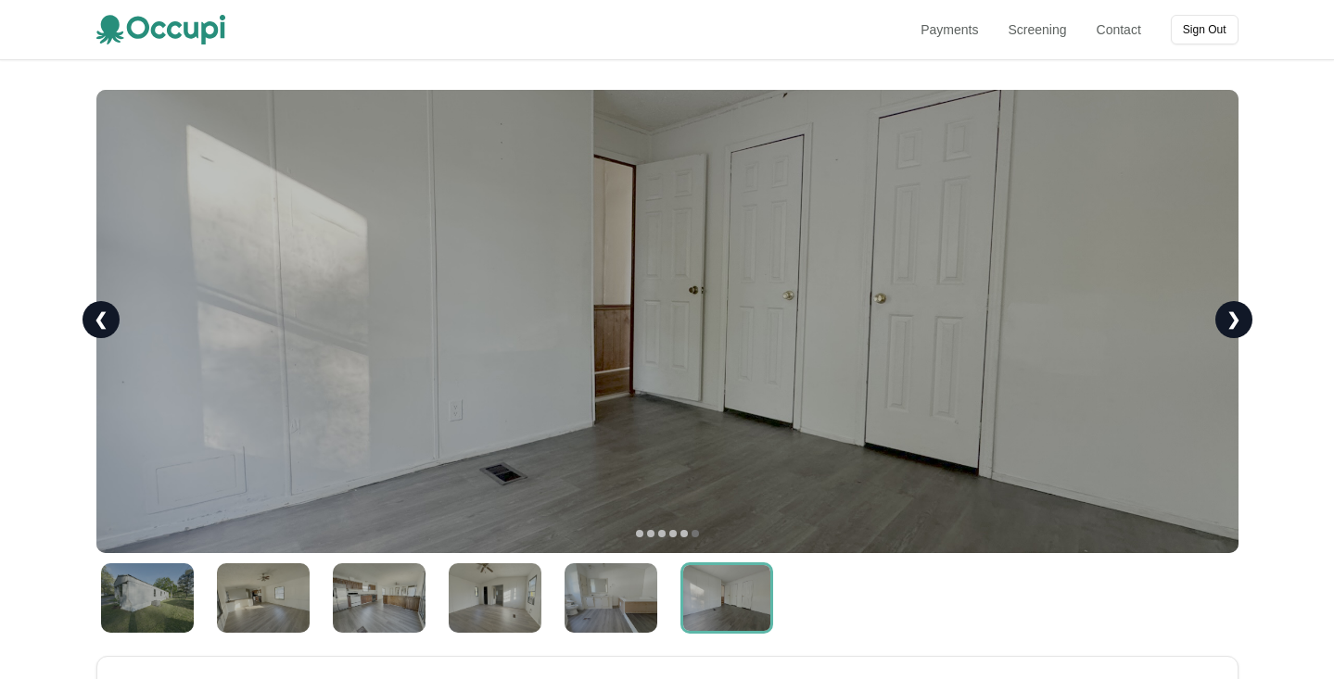
click at [575, 614] on img at bounding box center [611, 599] width 93 height 70
